Goal: Task Accomplishment & Management: Complete application form

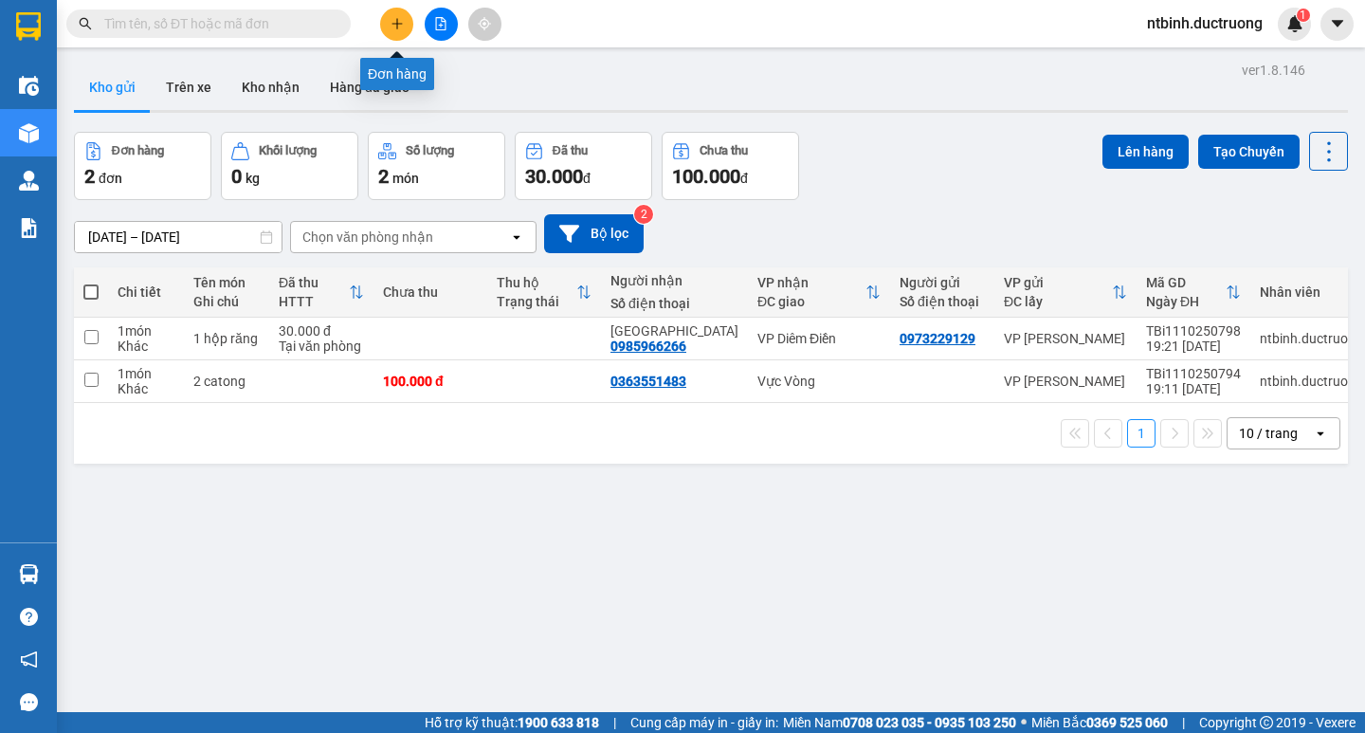
click at [388, 25] on button at bounding box center [396, 24] width 33 height 33
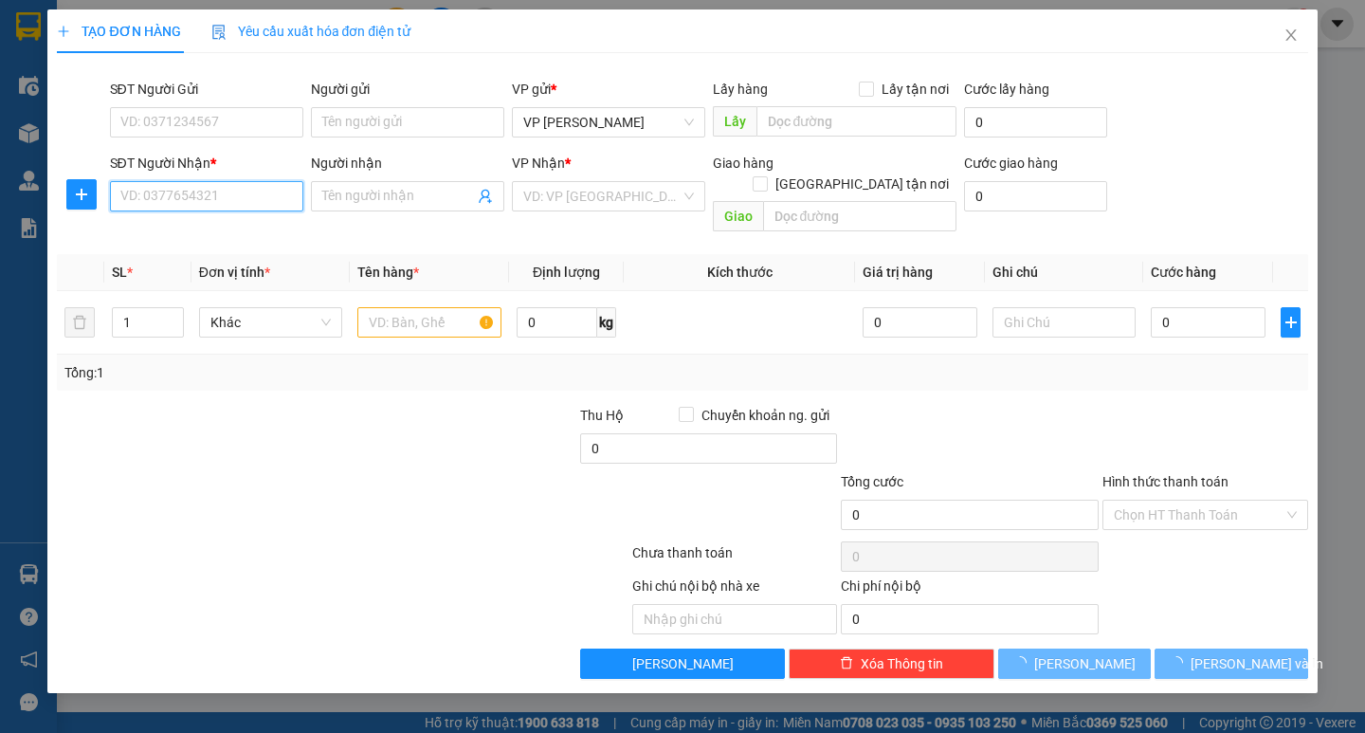
click at [199, 202] on input "SĐT Người Nhận *" at bounding box center [206, 196] width 193 height 30
type input "0964722888"
click at [577, 189] on input "search" at bounding box center [601, 196] width 157 height 28
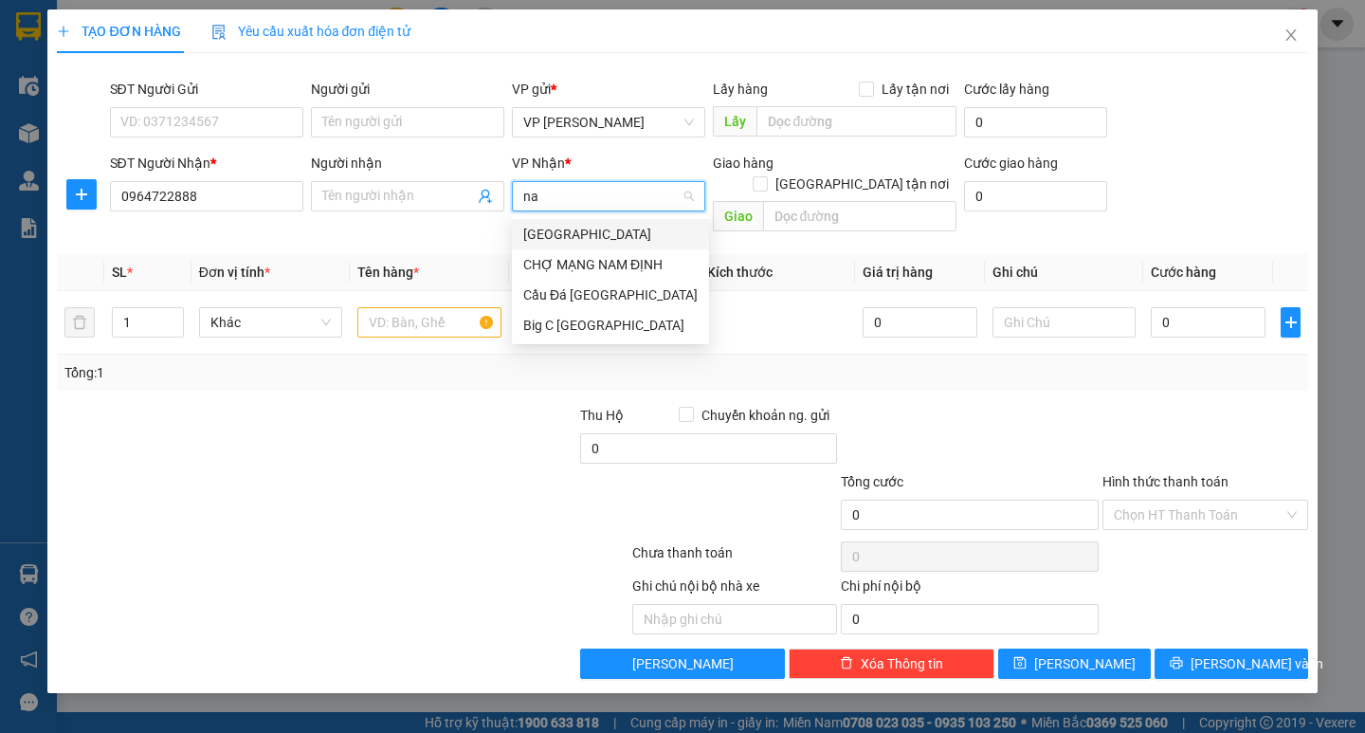
type input "nam"
click at [568, 329] on div "Big C [GEOGRAPHIC_DATA]" at bounding box center [610, 325] width 174 height 21
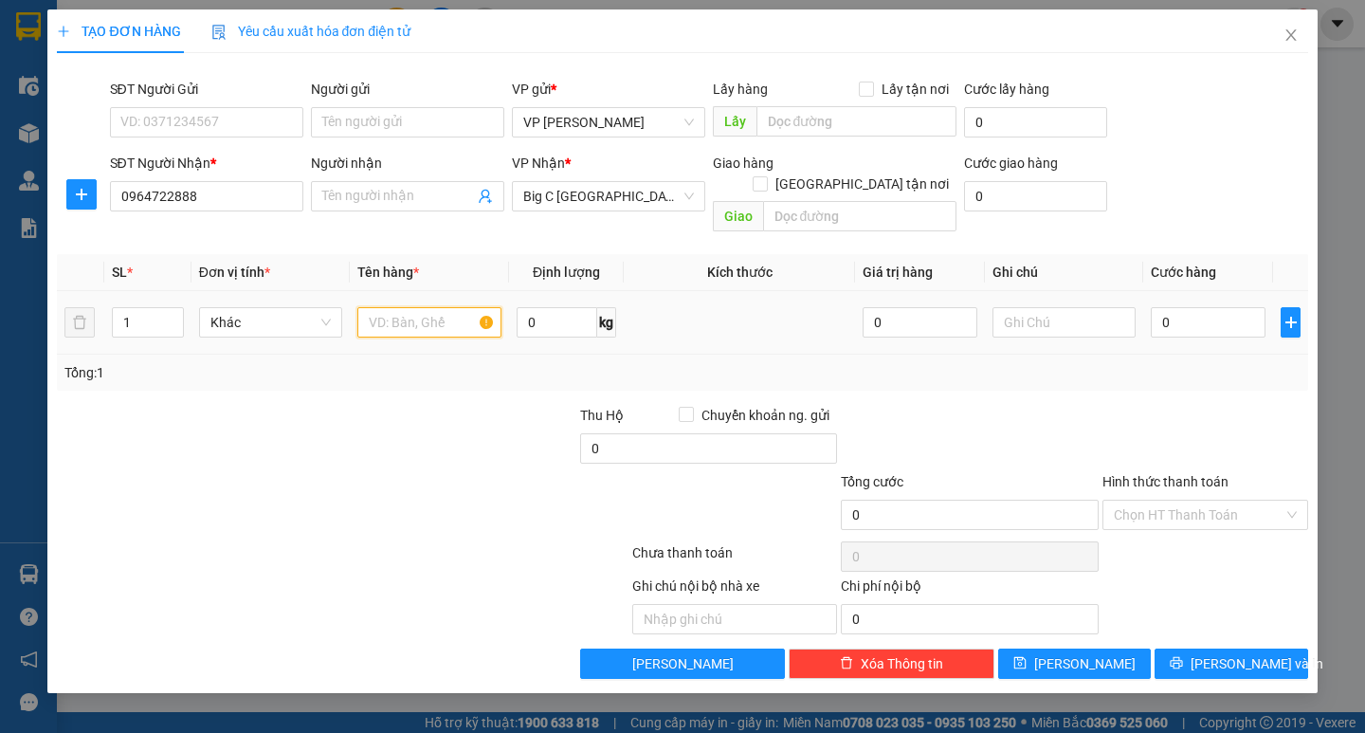
click at [400, 307] on input "text" at bounding box center [428, 322] width 143 height 30
type input "1 ctong"
click at [1181, 307] on input "0" at bounding box center [1208, 322] width 115 height 30
type input "5"
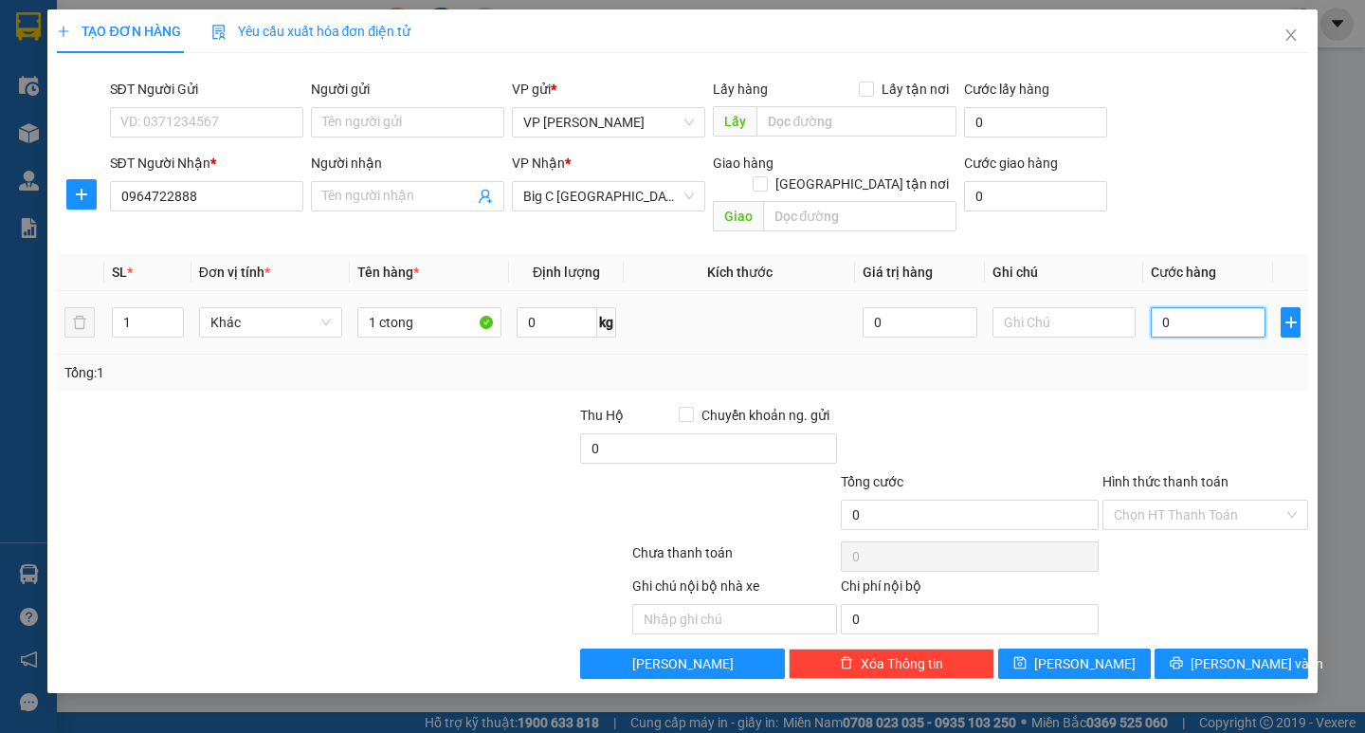
type input "5"
type input "509"
click at [1181, 307] on input "509" at bounding box center [1208, 322] width 115 height 30
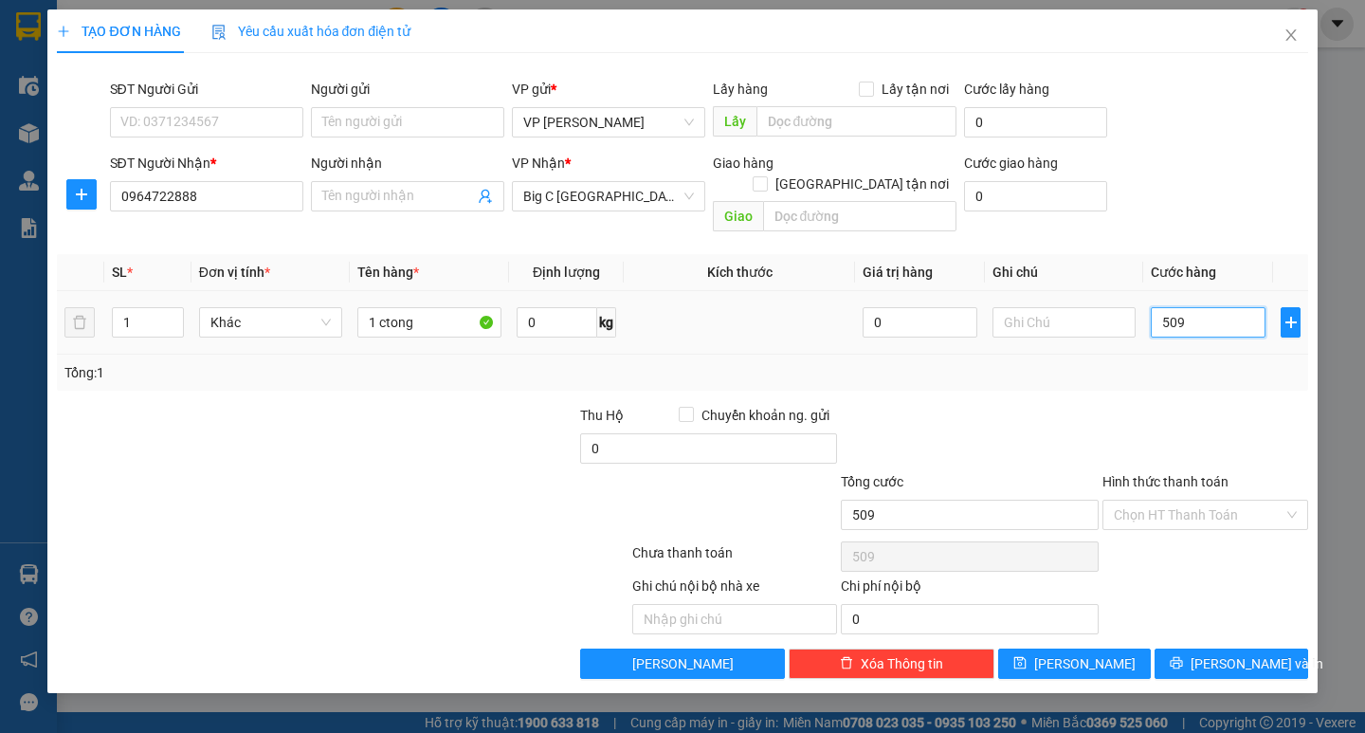
type input "50"
click at [1182, 307] on input "50" at bounding box center [1208, 322] width 115 height 30
type input "50.000"
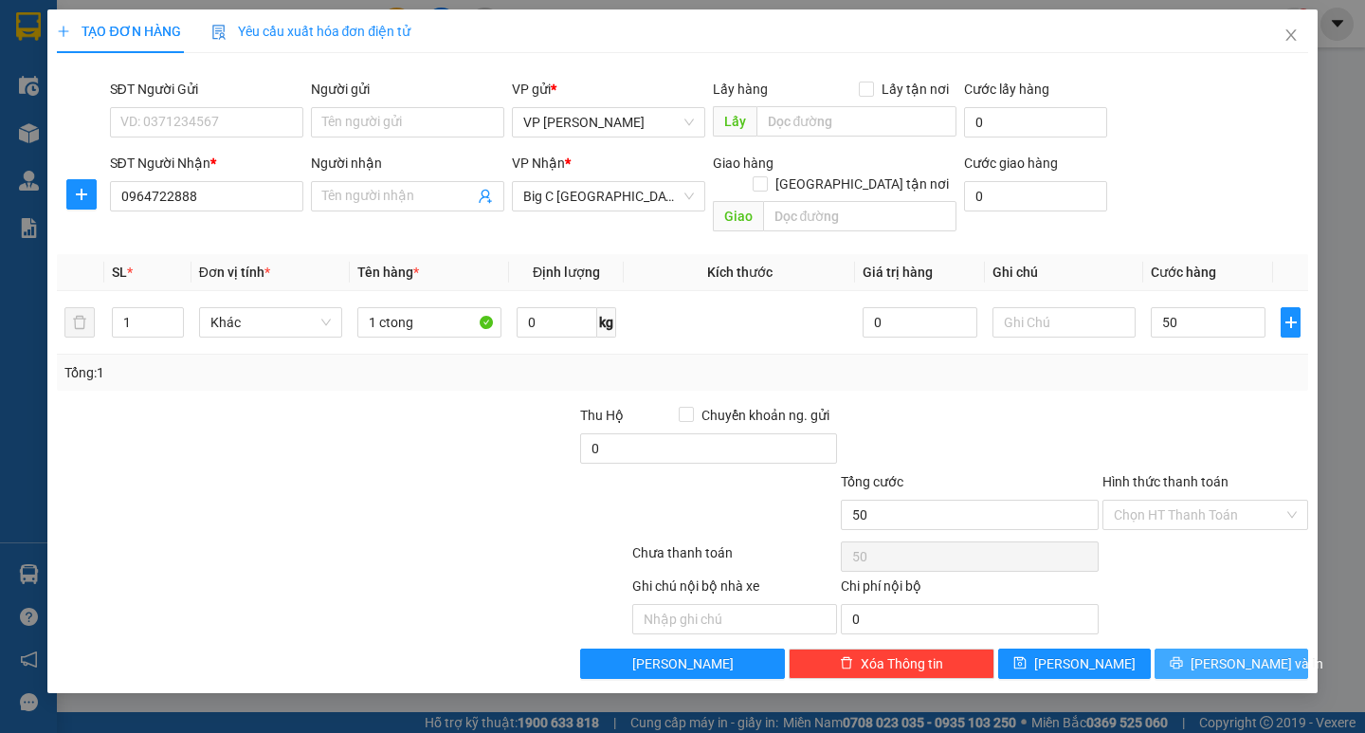
type input "50.000"
click at [1209, 648] on button "[PERSON_NAME] và In" at bounding box center [1231, 663] width 153 height 30
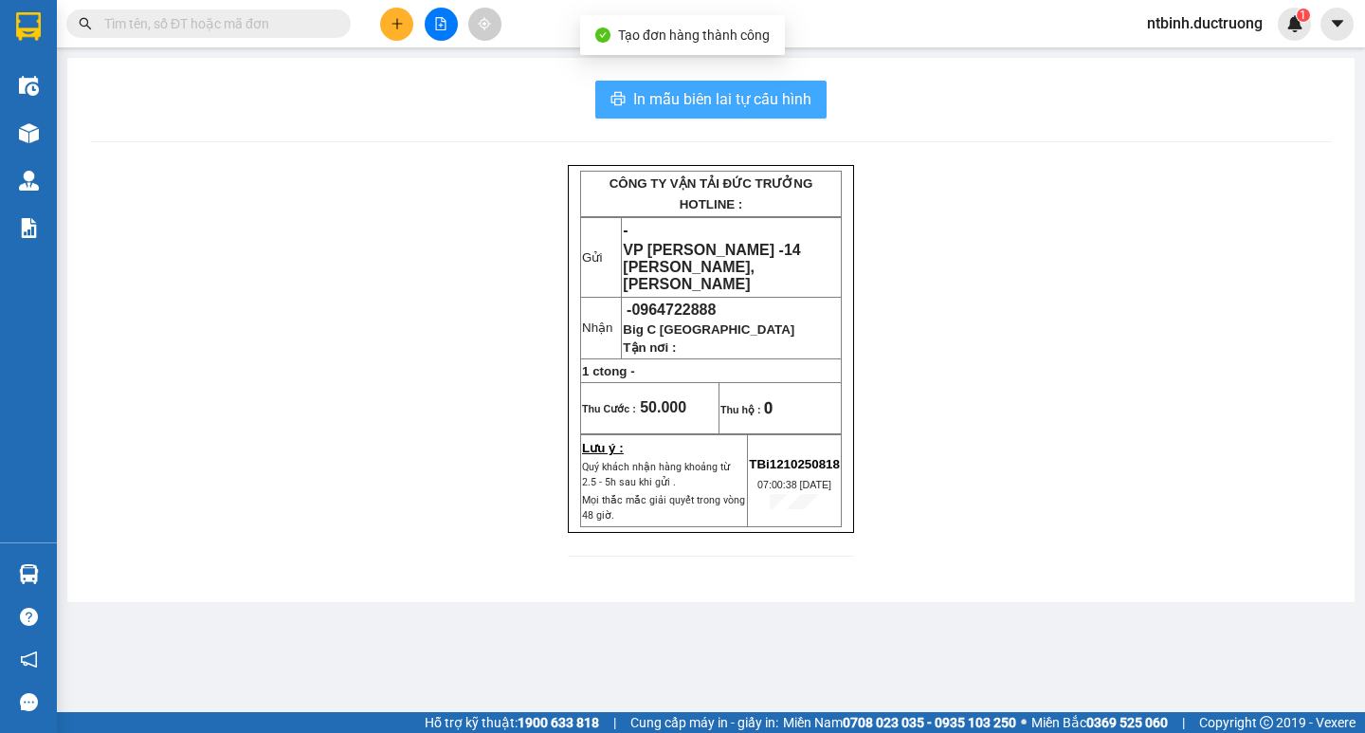
click at [760, 92] on span "In mẫu biên lai tự cấu hình" at bounding box center [722, 99] width 178 height 24
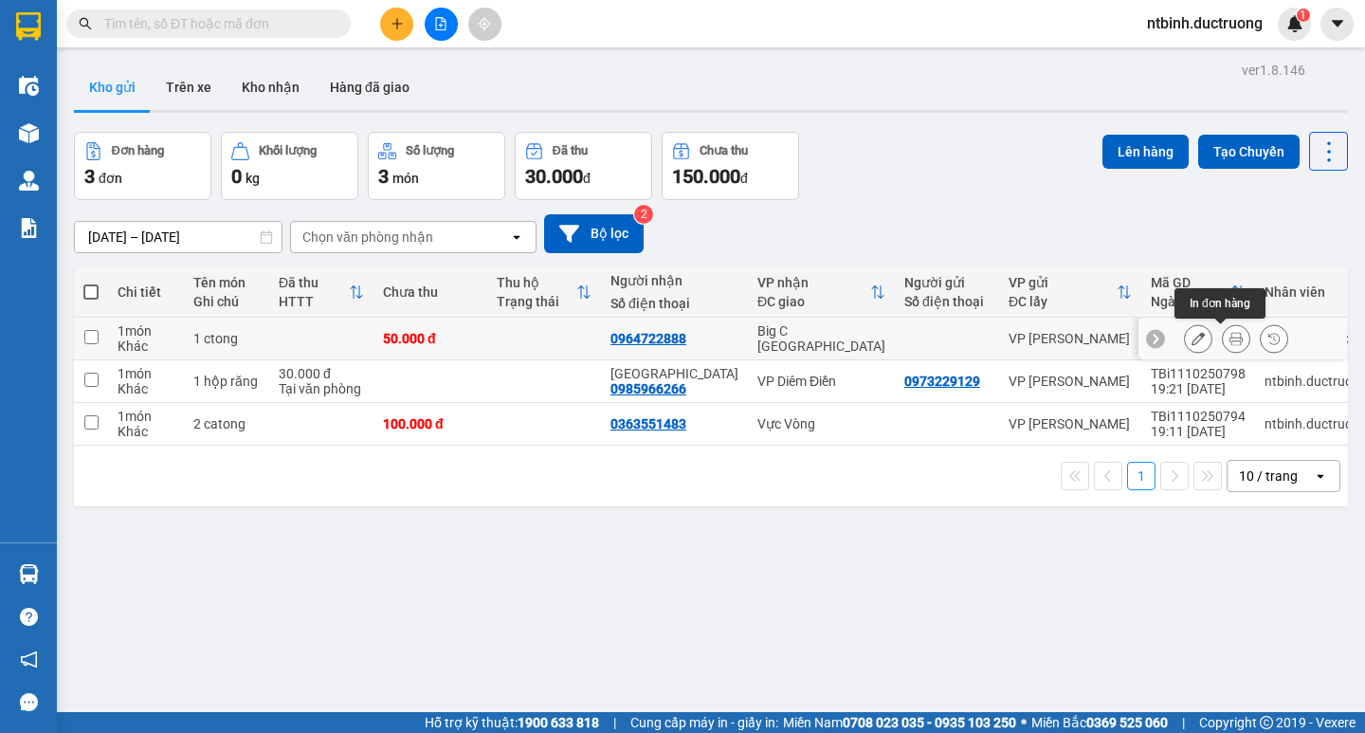
click at [1230, 338] on icon at bounding box center [1236, 338] width 13 height 13
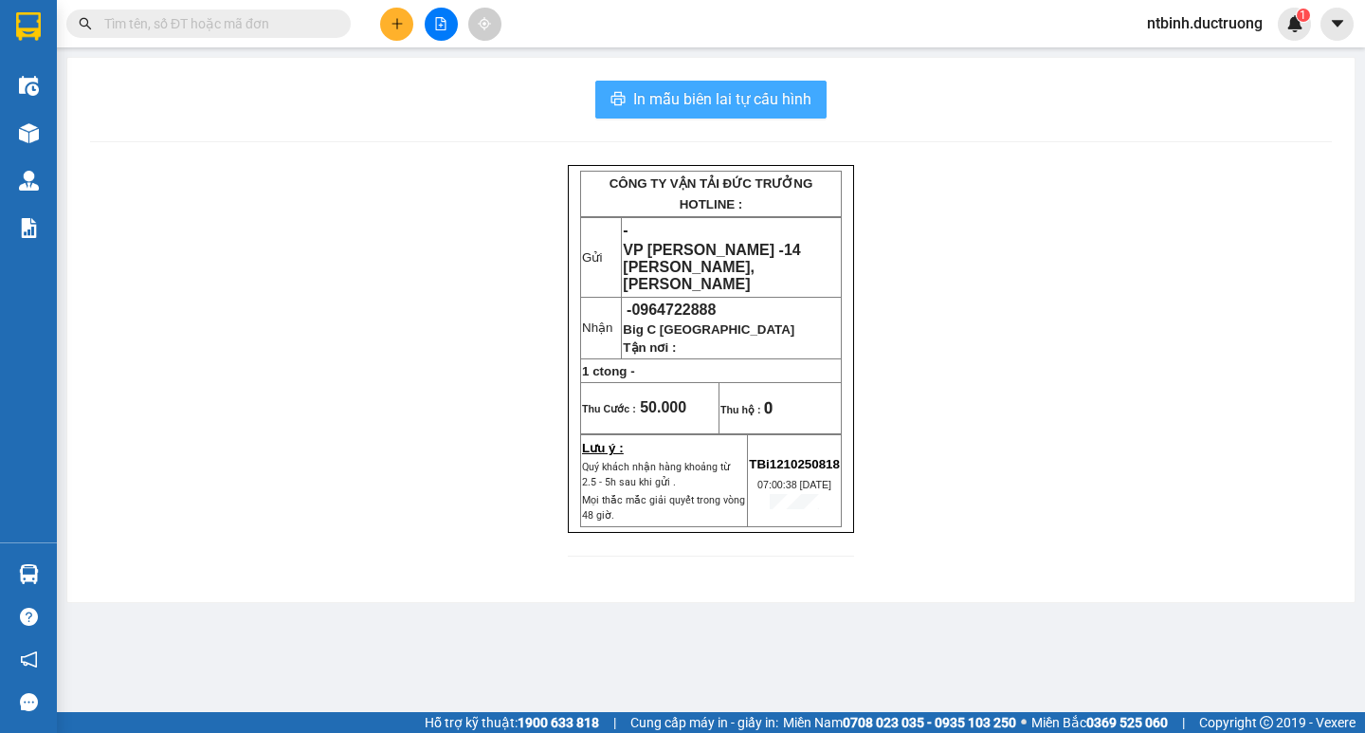
click at [732, 95] on span "In mẫu biên lai tự cấu hình" at bounding box center [722, 99] width 178 height 24
